Goal: Find specific fact

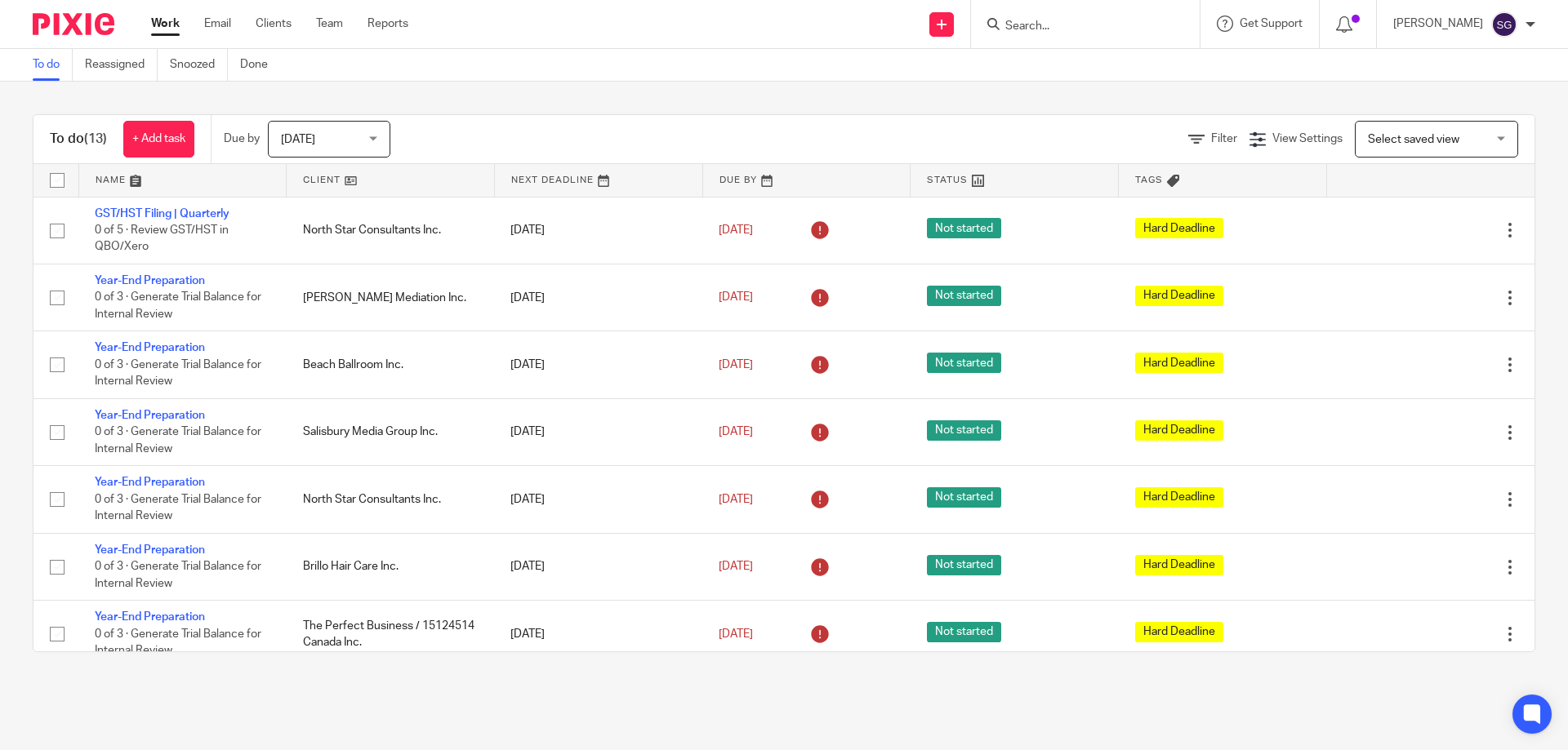
click at [1105, 47] on div at bounding box center [1085, 24] width 229 height 48
click at [1103, 32] on input "Search" at bounding box center [1077, 27] width 147 height 15
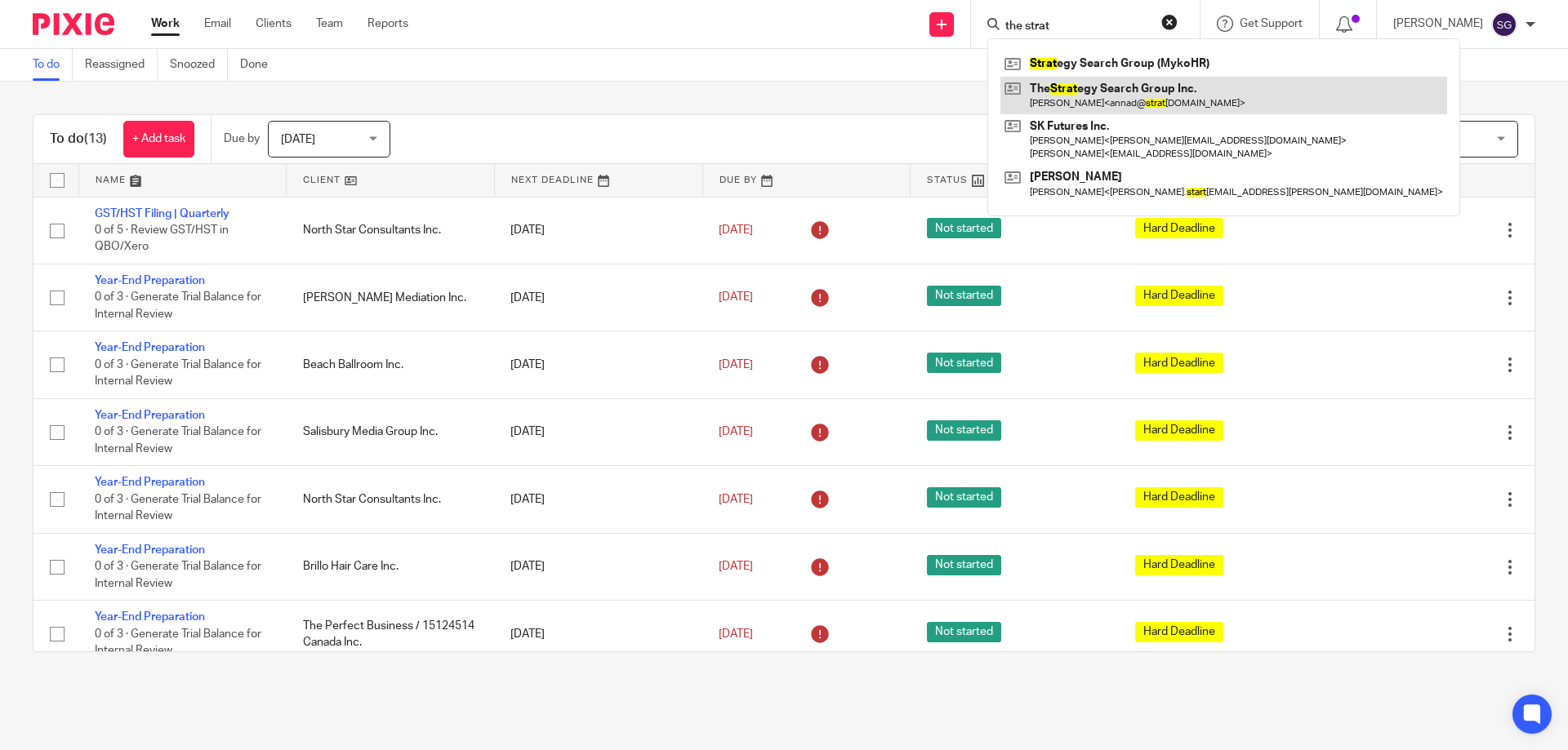
type input "the strat"
click at [1113, 84] on link at bounding box center [1224, 95] width 447 height 37
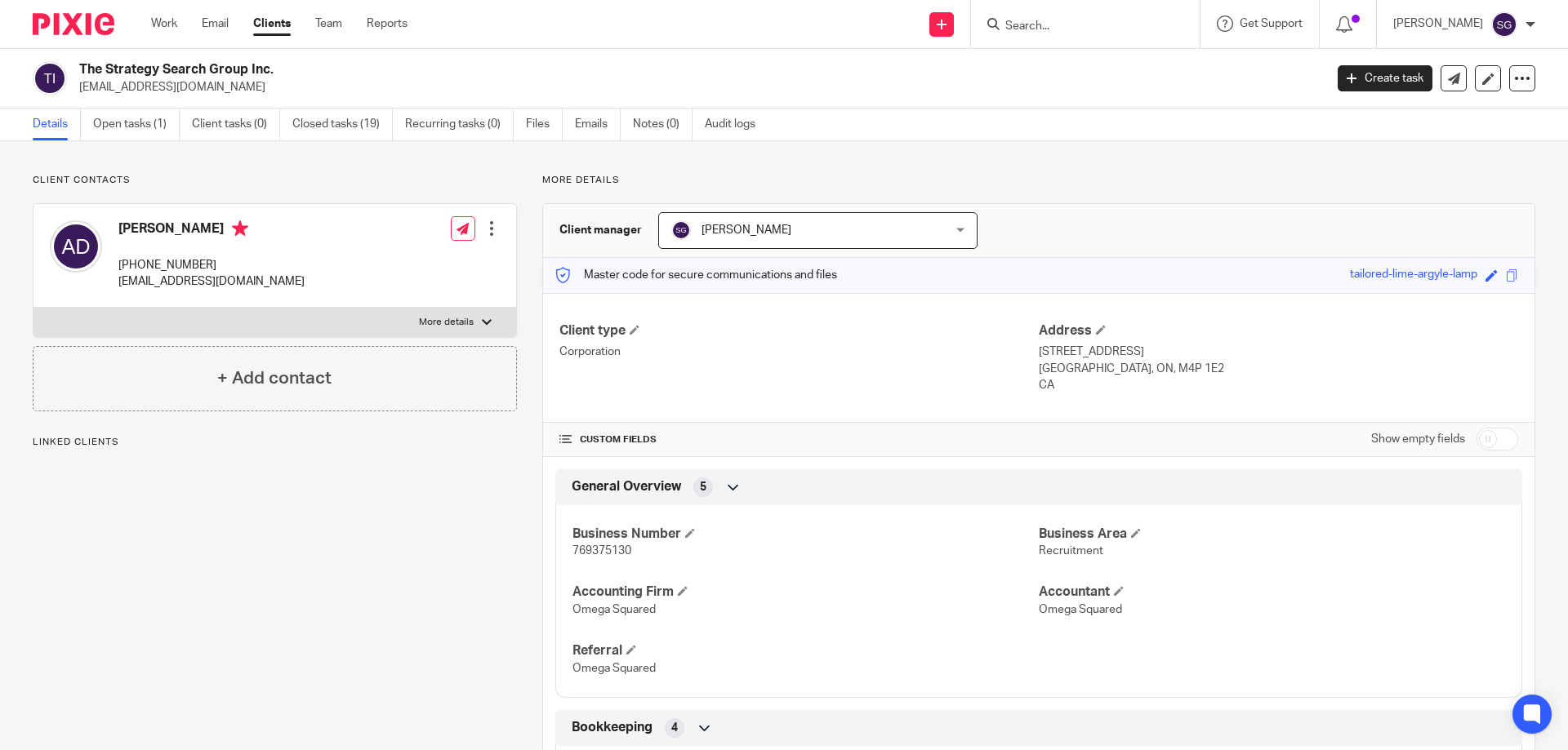
click at [583, 557] on p "769375130" at bounding box center [805, 552] width 466 height 17
copy span "769375130"
